Goal: Task Accomplishment & Management: Manage account settings

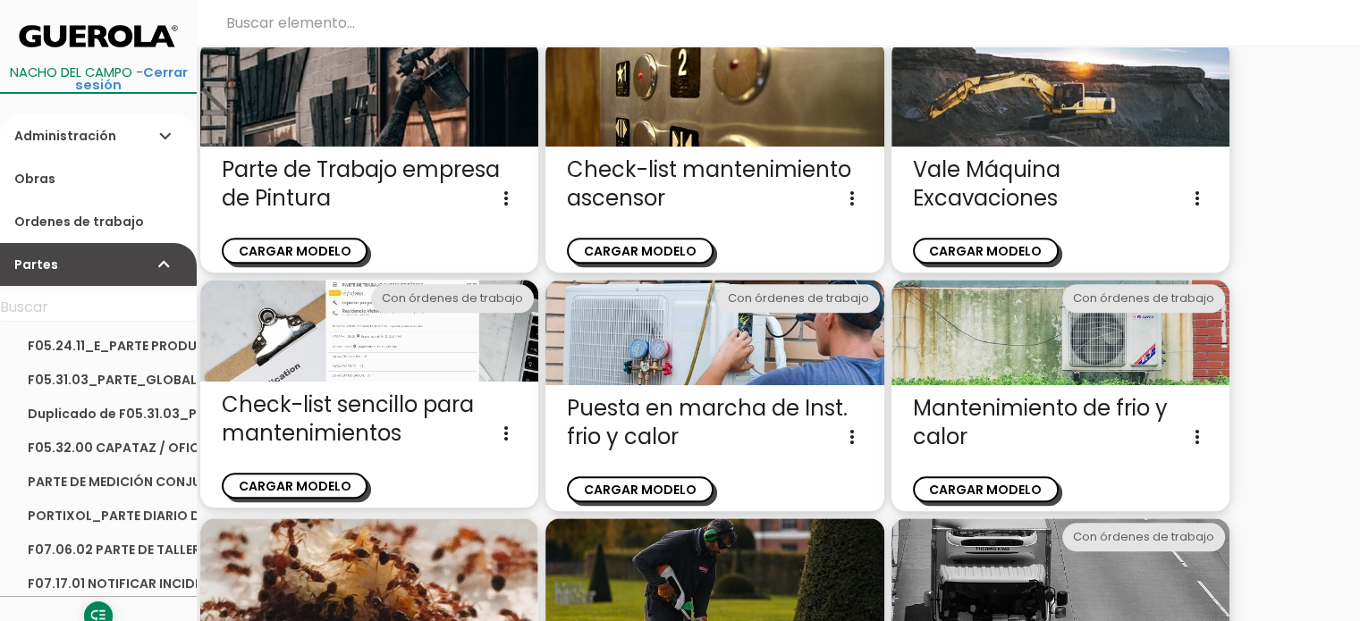
scroll to position [1026, 0]
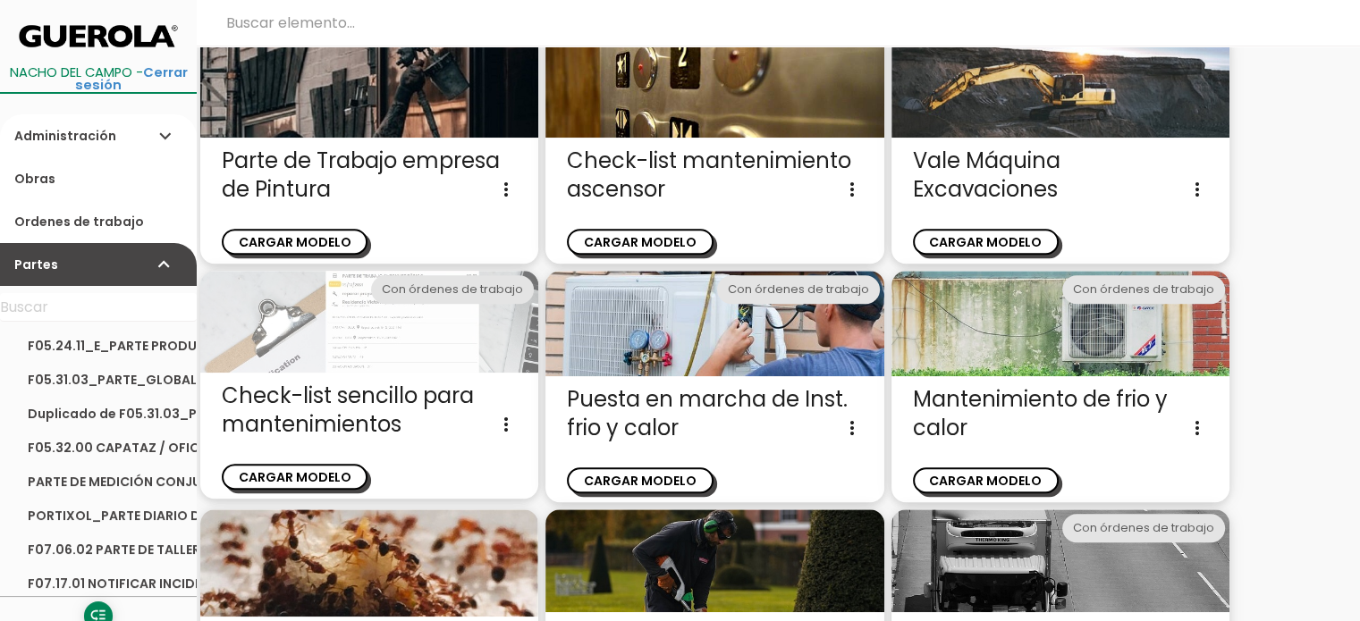
click at [390, 333] on img at bounding box center [369, 322] width 338 height 103
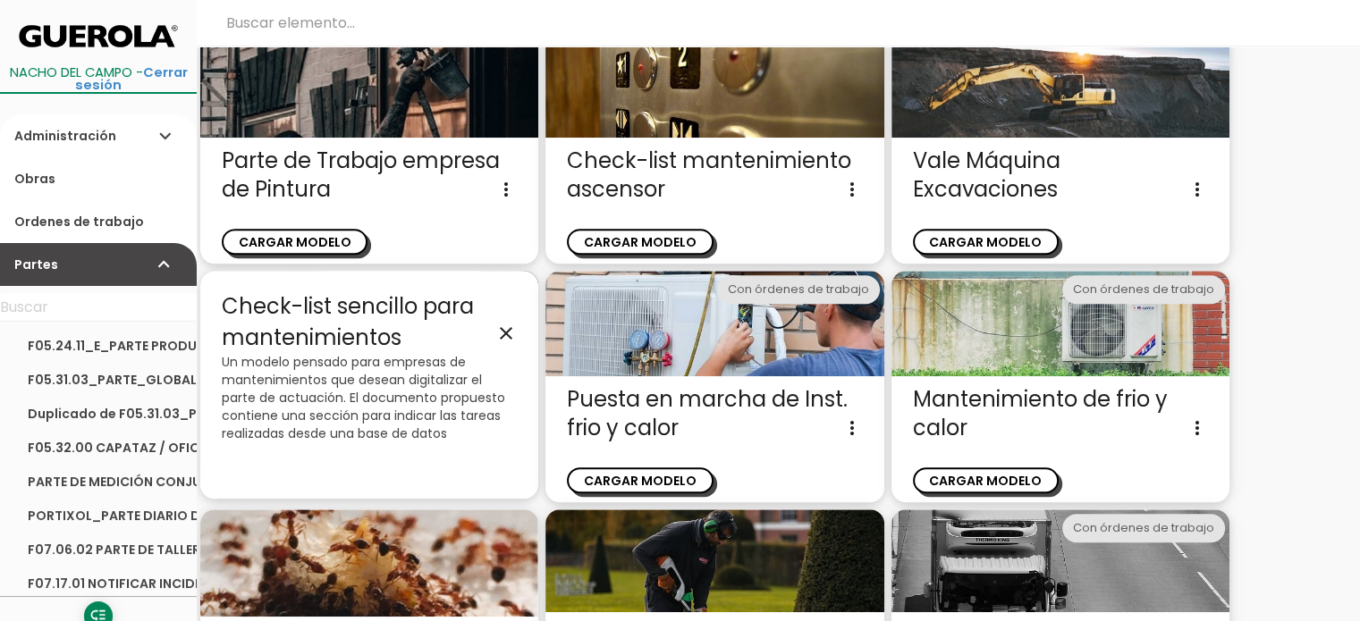
click at [510, 325] on icon "close" at bounding box center [505, 333] width 21 height 21
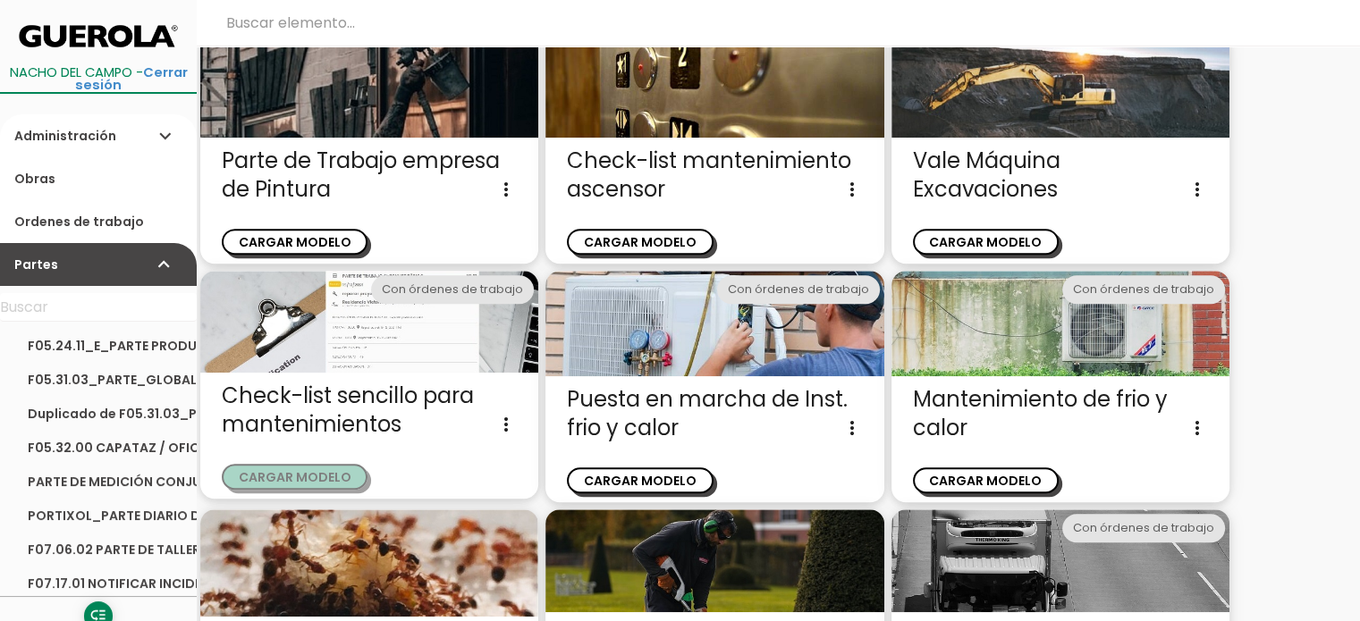
click at [290, 473] on button "CARGAR MODELO" at bounding box center [295, 477] width 146 height 26
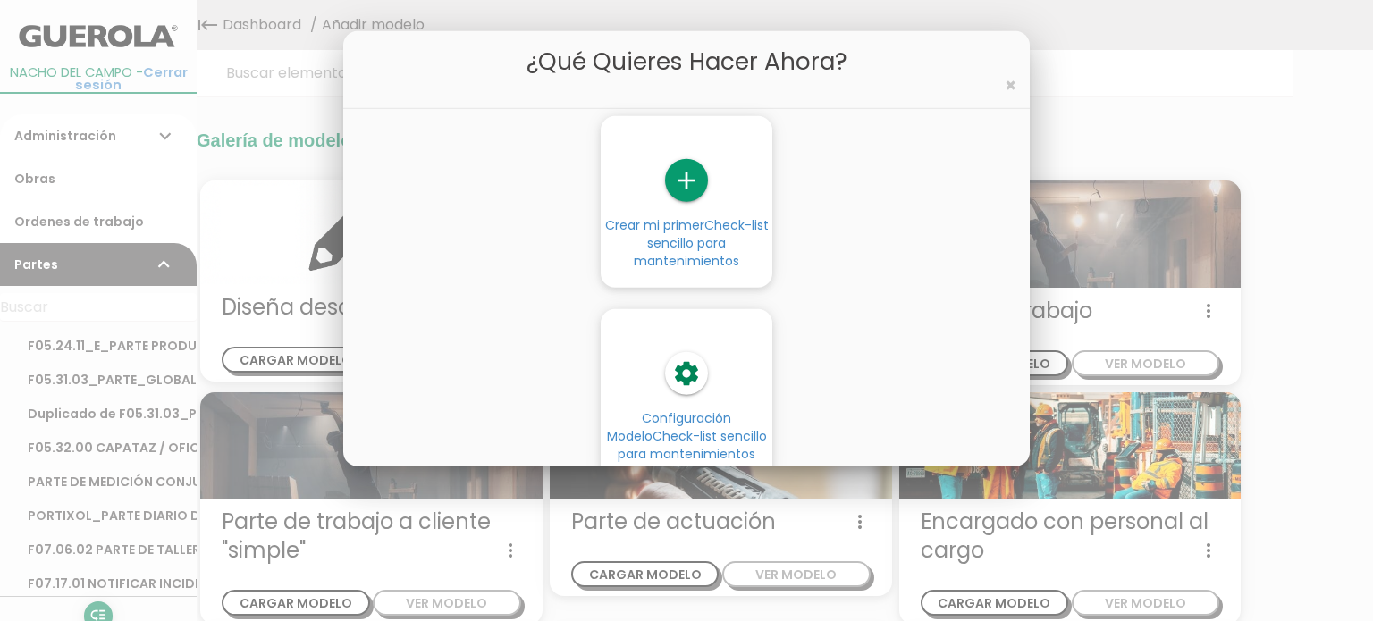
click at [712, 428] on span "Check-list sencillo para mantenimientos" at bounding box center [692, 445] width 149 height 36
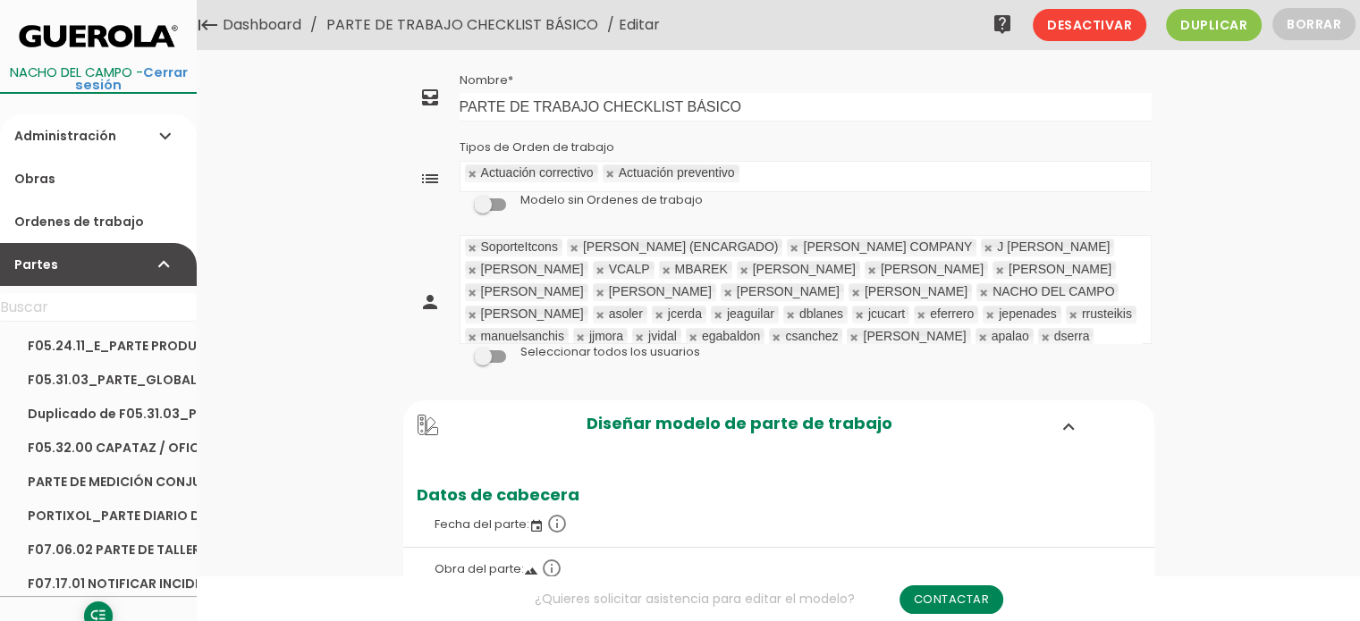
click at [264, 28] on link "Dashboard" at bounding box center [262, 25] width 88 height 50
click at [1125, 23] on span "Desactivar" at bounding box center [1089, 25] width 114 height 32
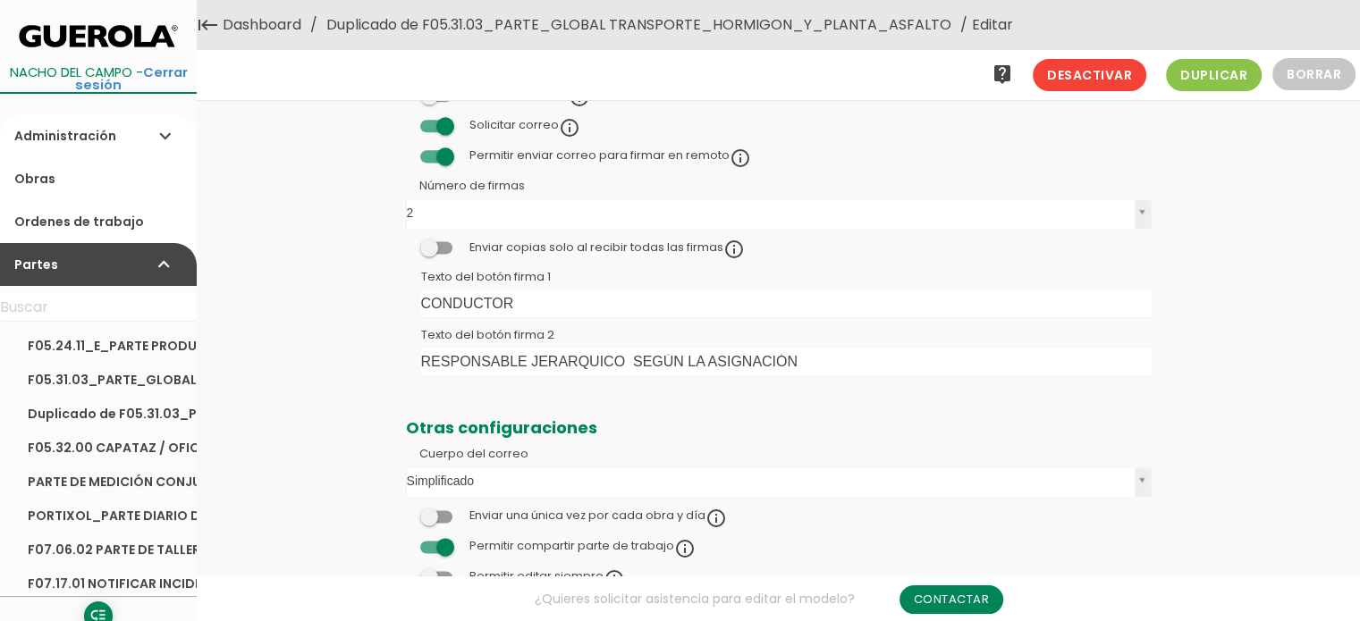
scroll to position [9093, 0]
